Goal: Task Accomplishment & Management: Use online tool/utility

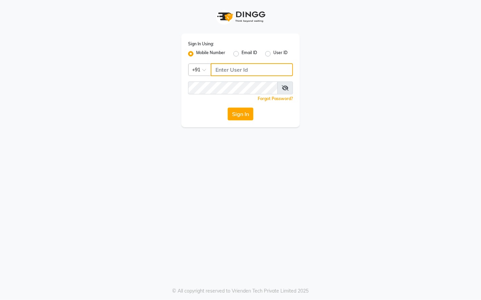
type input "9769624779"
click at [227, 109] on div "Sign In" at bounding box center [240, 114] width 105 height 13
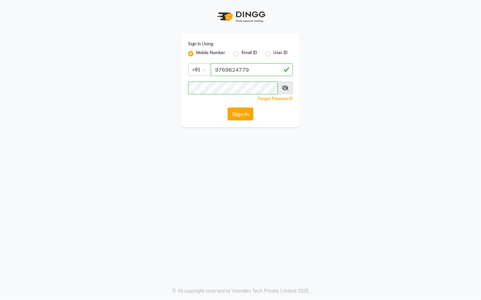
click at [236, 115] on button "Sign In" at bounding box center [241, 114] width 26 height 13
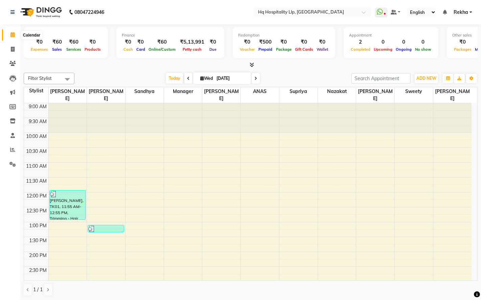
click at [13, 35] on icon at bounding box center [12, 34] width 4 height 5
click at [13, 48] on icon at bounding box center [13, 49] width 4 height 5
select select "service"
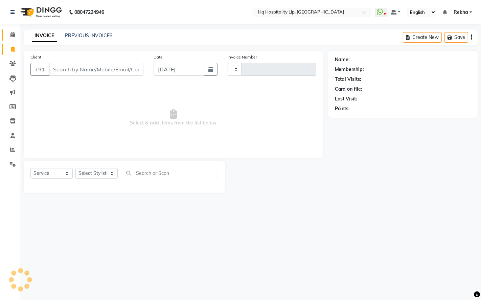
type input "0770"
select select "7197"
click at [14, 35] on icon at bounding box center [12, 34] width 4 height 5
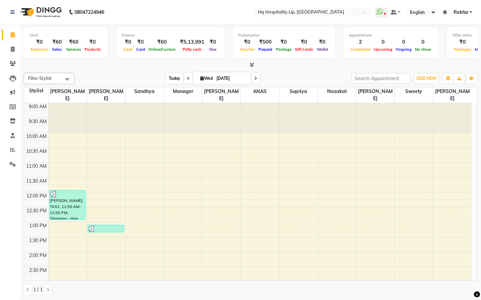
click at [170, 80] on span "Today" at bounding box center [174, 78] width 17 height 10
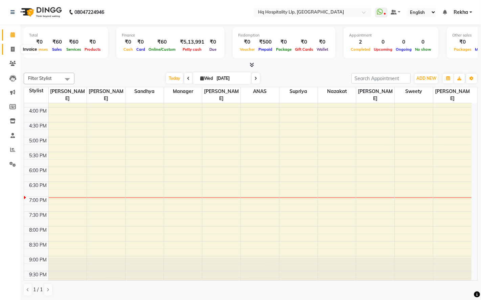
click at [13, 50] on icon at bounding box center [13, 49] width 4 height 5
select select "service"
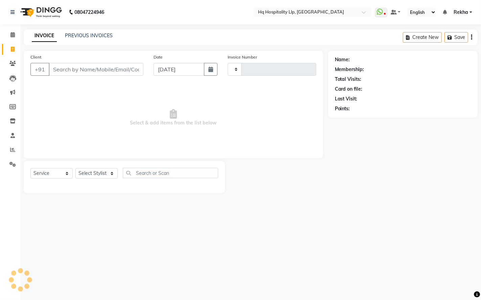
type input "0770"
select select "7197"
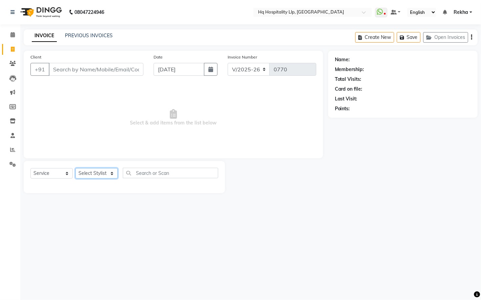
click at [102, 177] on select "Select Stylist ANAS Manager [PERSON_NAME] Staff [PERSON_NAME] Sandhya [PERSON_N…" at bounding box center [96, 173] width 42 height 10
select select "61253"
click at [75, 168] on select "Select Stylist ANAS Manager [PERSON_NAME] Staff [PERSON_NAME] Sandhya [PERSON_N…" at bounding box center [96, 173] width 42 height 10
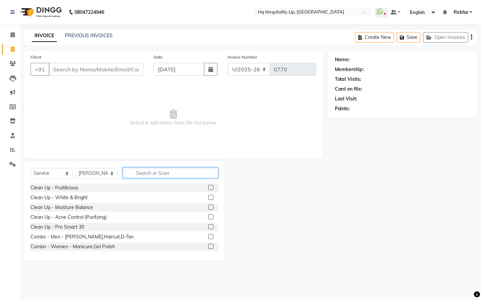
click at [164, 173] on input "text" at bounding box center [170, 173] width 95 height 10
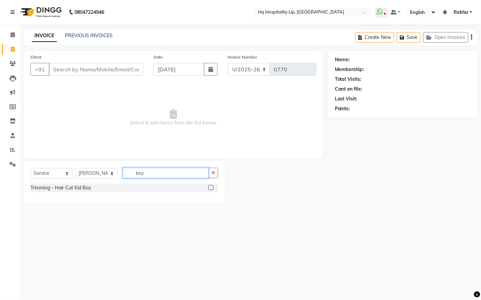
type input "boy"
click at [211, 187] on label at bounding box center [210, 187] width 5 height 5
click at [211, 187] on input "checkbox" at bounding box center [210, 188] width 4 height 4
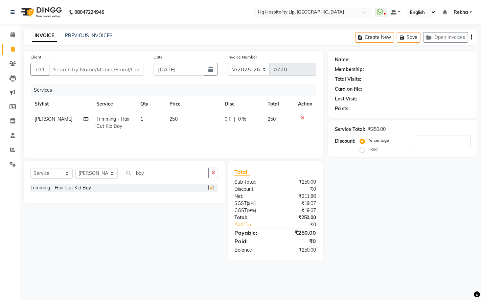
checkbox input "false"
click at [175, 116] on span "250" at bounding box center [174, 119] width 8 height 6
select select "61253"
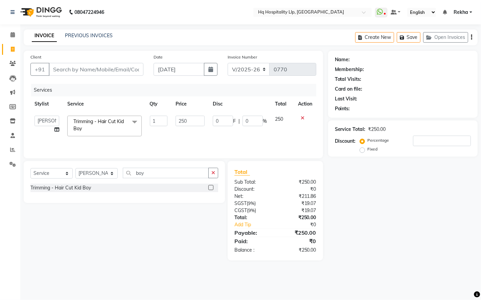
click at [301, 119] on icon at bounding box center [303, 118] width 4 height 5
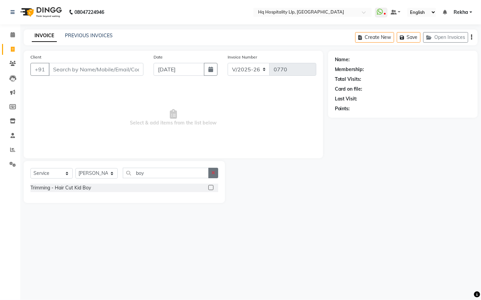
click at [213, 171] on icon "button" at bounding box center [213, 172] width 4 height 5
